Goal: Information Seeking & Learning: Learn about a topic

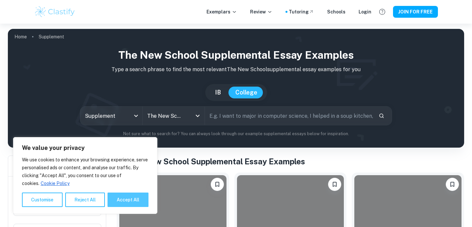
click at [141, 200] on button "Accept All" at bounding box center [128, 199] width 41 height 14
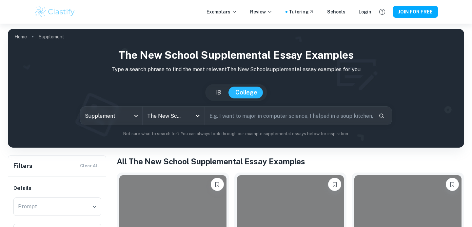
checkbox input "true"
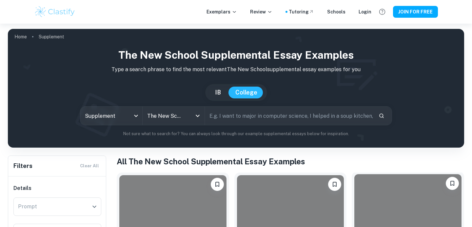
click at [419, 197] on div at bounding box center [408, 214] width 107 height 80
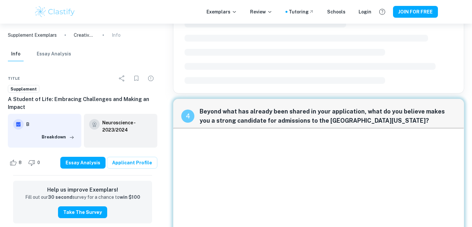
scroll to position [579, 0]
